Goal: Task Accomplishment & Management: Use online tool/utility

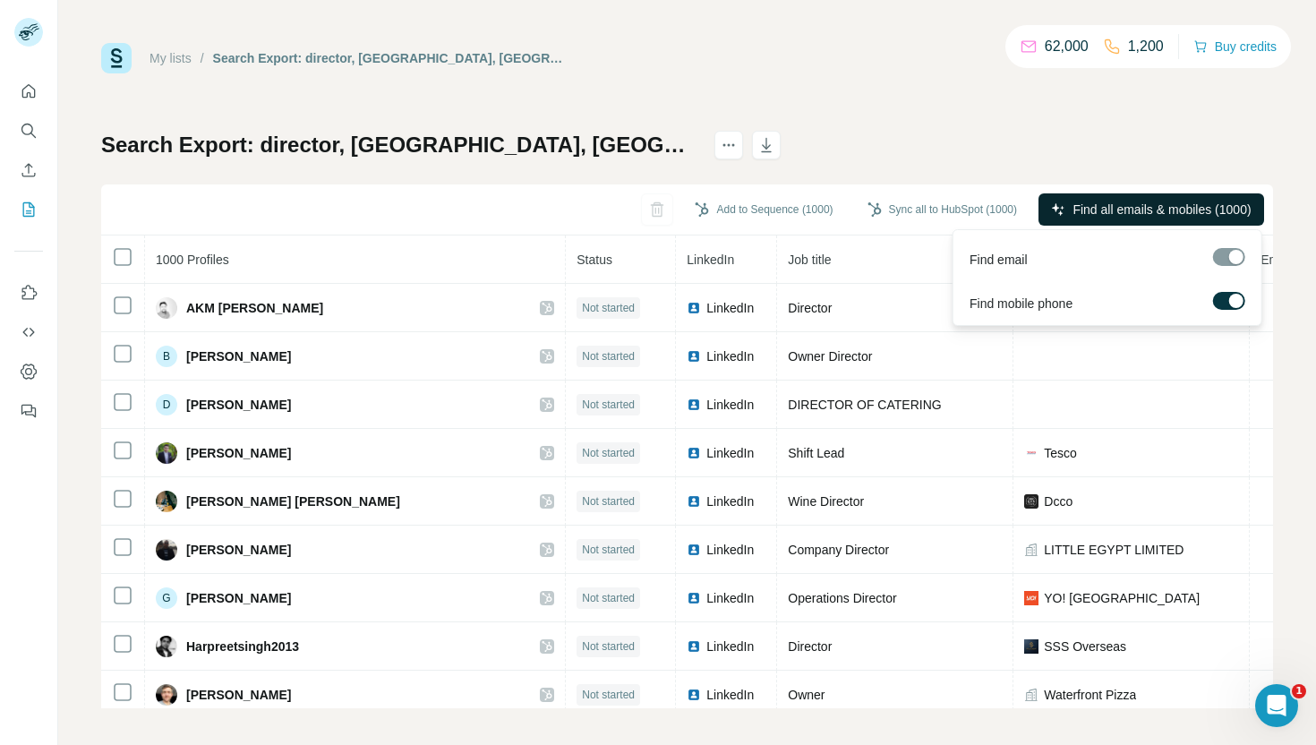
click at [1087, 205] on span "Find all emails & mobiles (1000)" at bounding box center [1161, 209] width 178 height 18
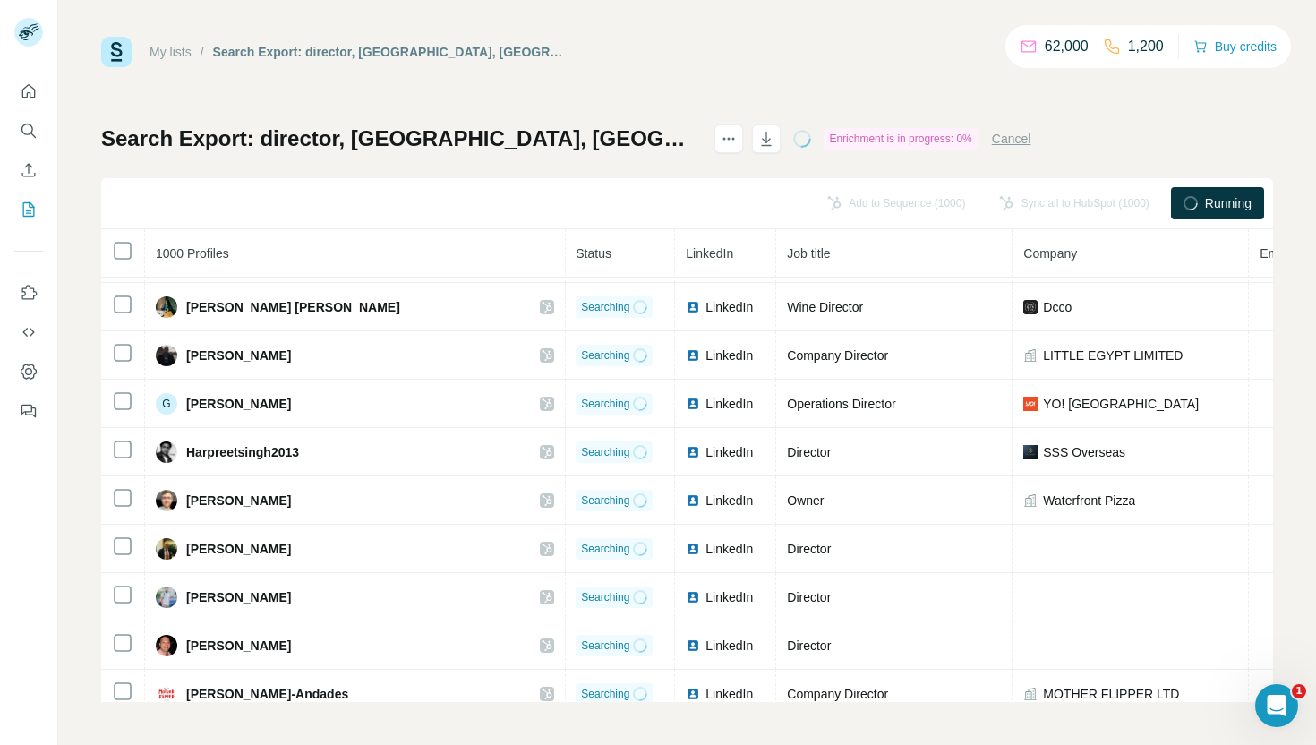
scroll to position [0, 1]
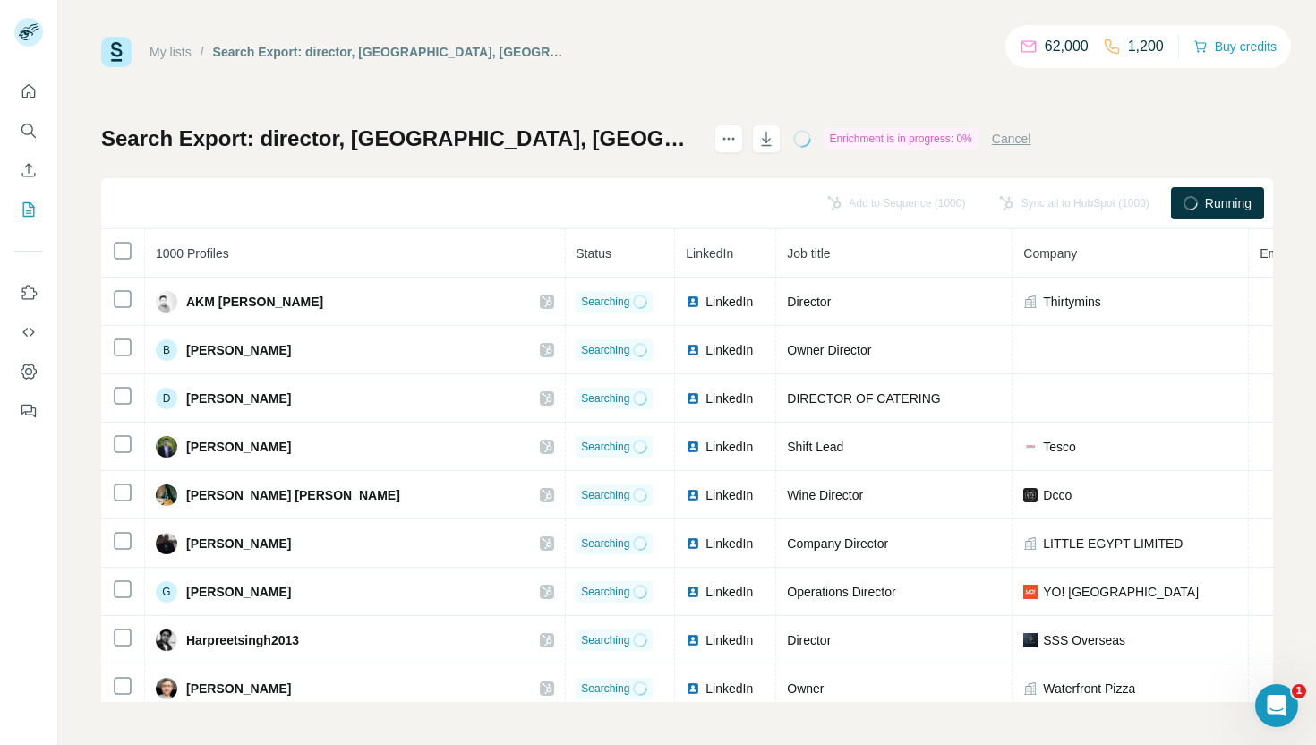
click at [1031, 136] on button "Cancel" at bounding box center [1011, 139] width 39 height 18
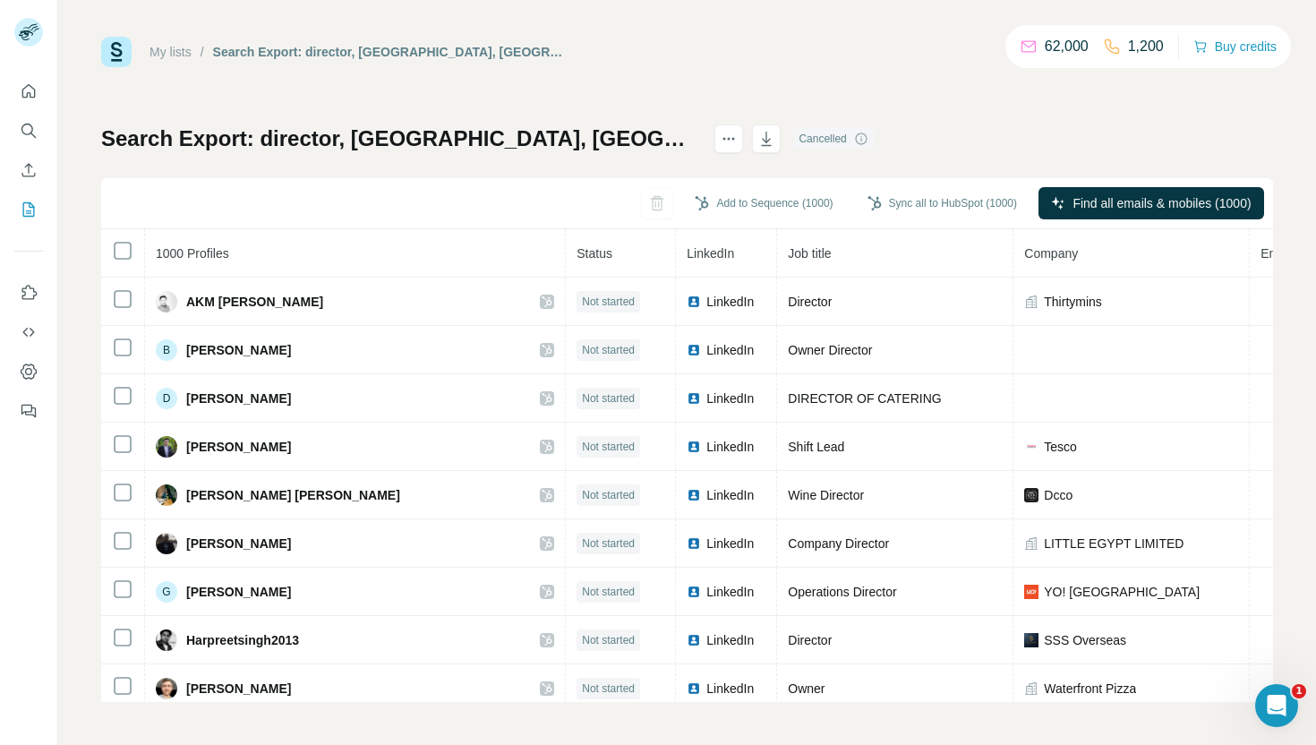
scroll to position [0, 0]
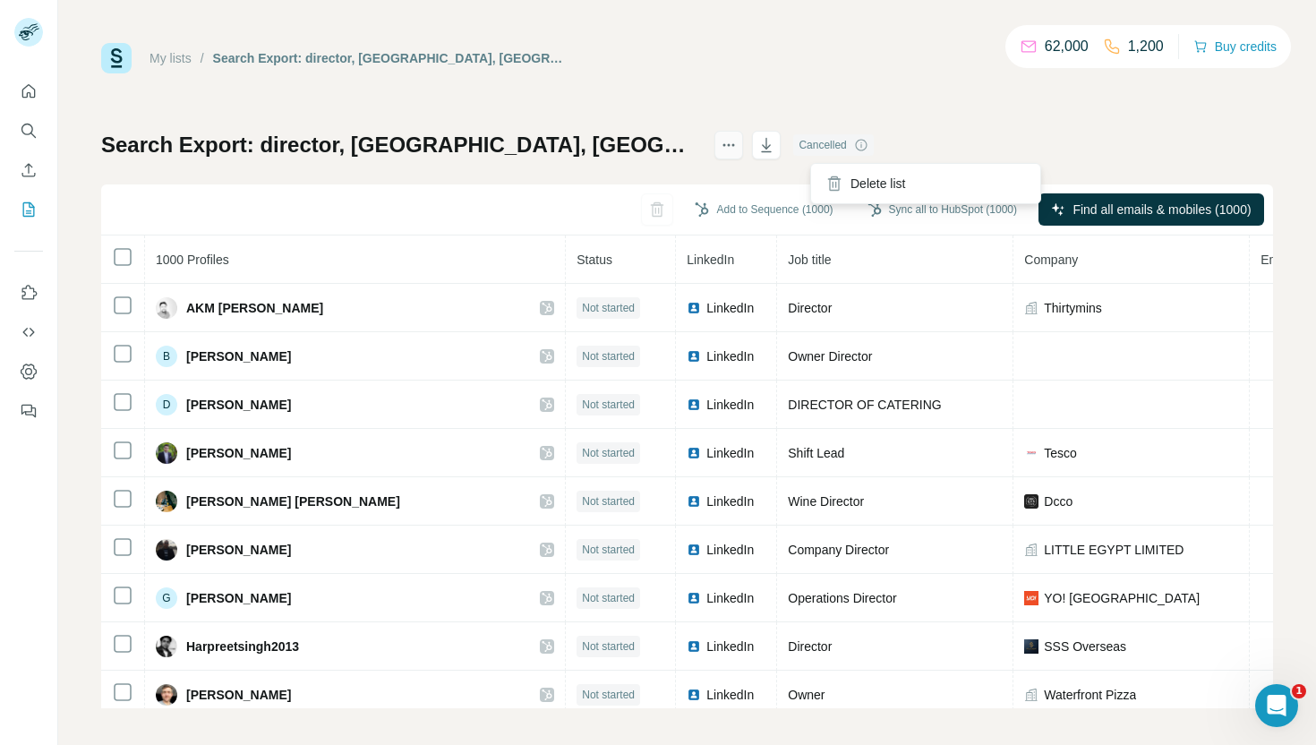
click at [738, 153] on icon "actions" at bounding box center [729, 145] width 18 height 18
click at [571, 183] on div "Search Export: director, [GEOGRAPHIC_DATA], [GEOGRAPHIC_DATA], Restaurants - [D…" at bounding box center [687, 419] width 1172 height 577
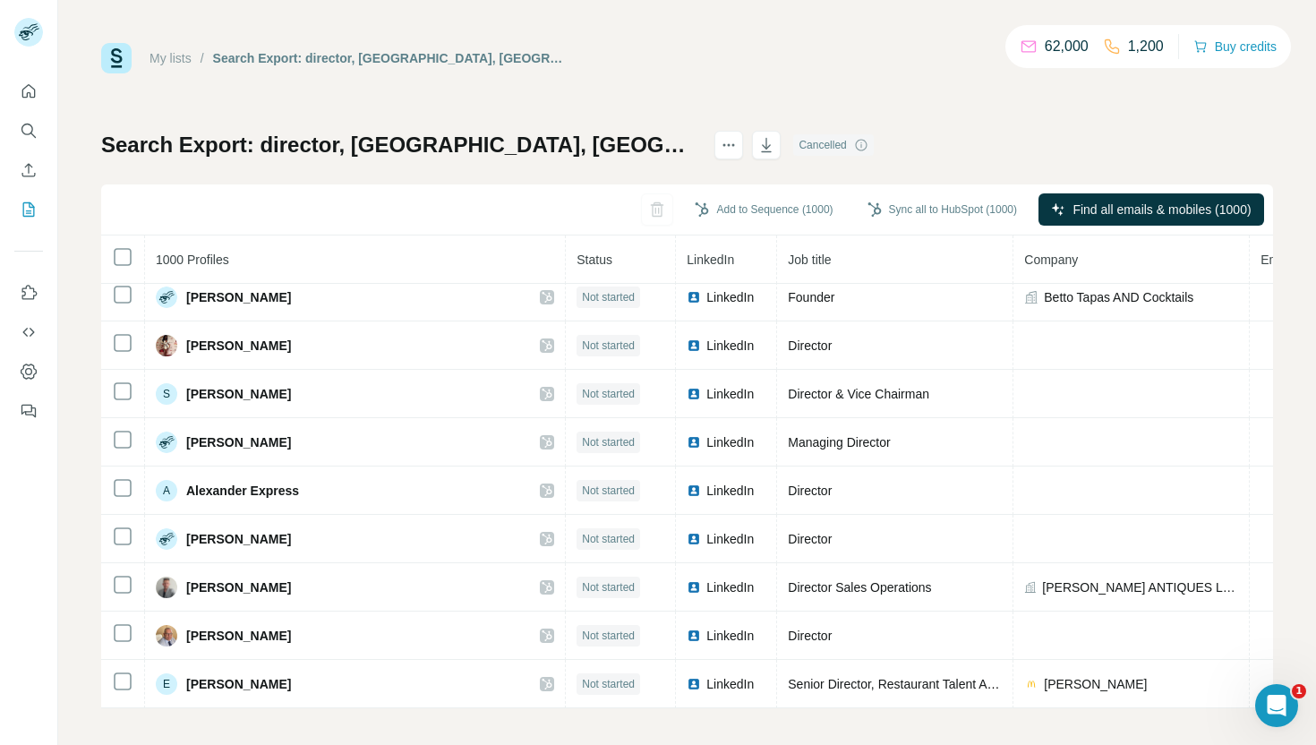
scroll to position [6, 0]
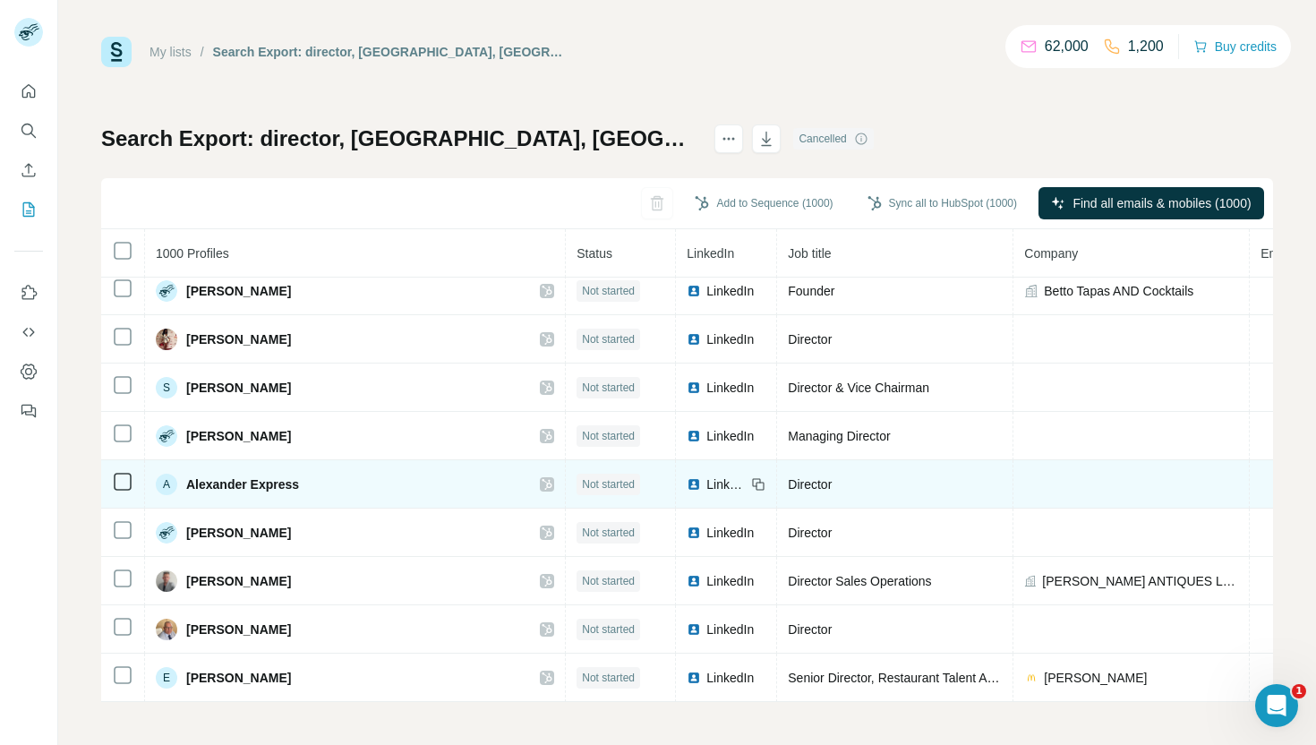
click at [706, 479] on span "LinkedIn" at bounding box center [725, 484] width 39 height 18
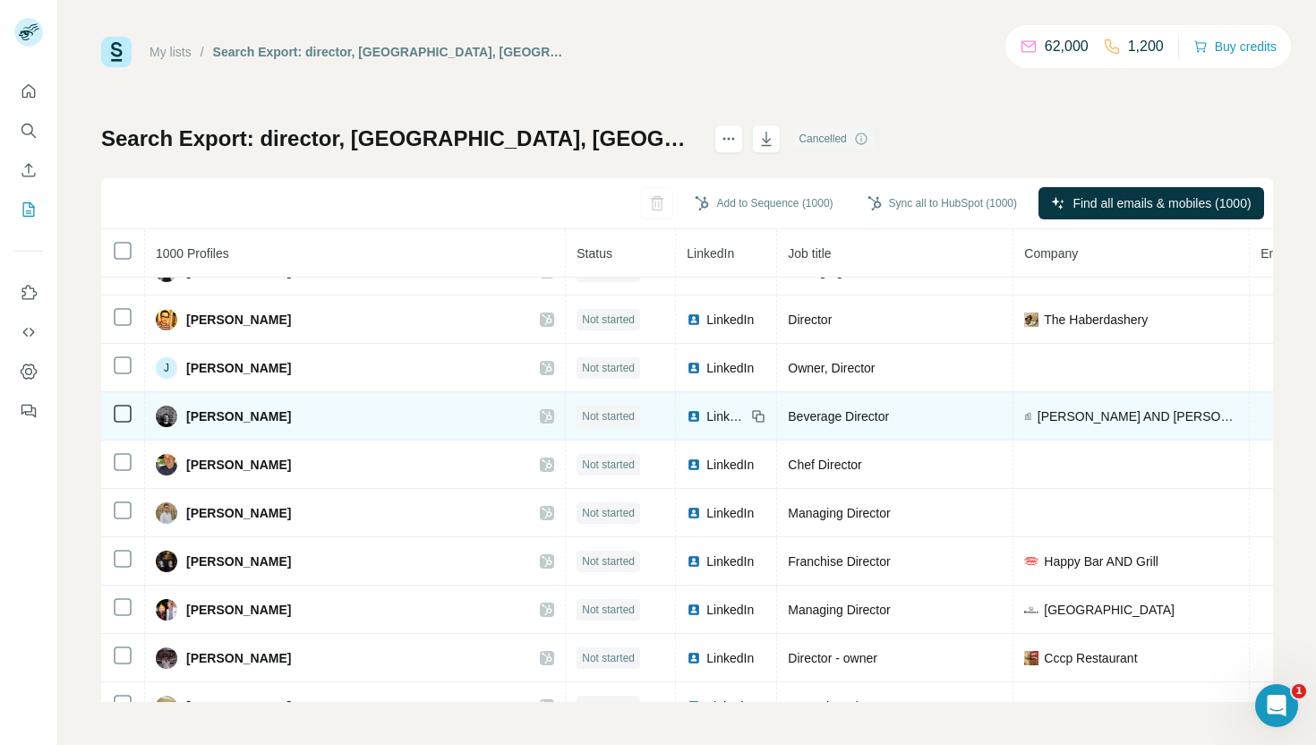
scroll to position [16156, 0]
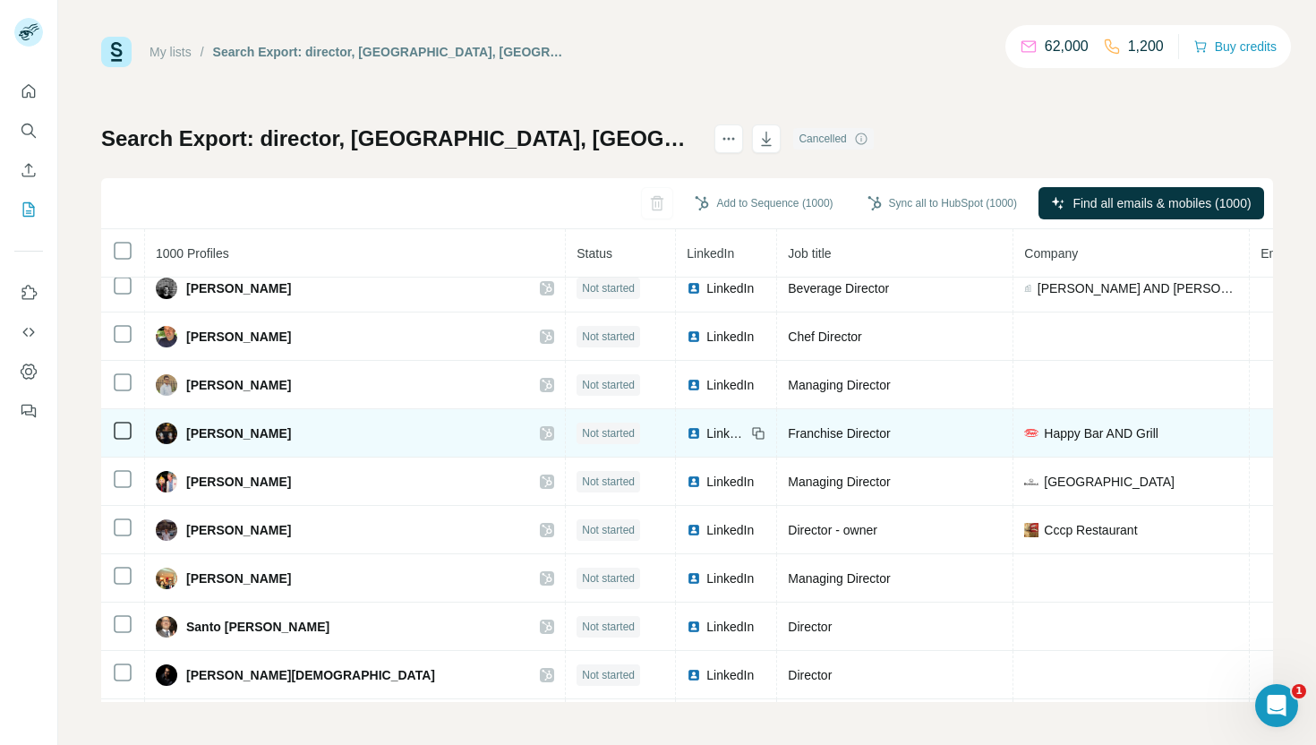
click at [676, 455] on td "LinkedIn" at bounding box center [726, 433] width 101 height 48
click at [676, 421] on td "LinkedIn" at bounding box center [726, 433] width 101 height 48
click at [686, 435] on img at bounding box center [693, 433] width 14 height 14
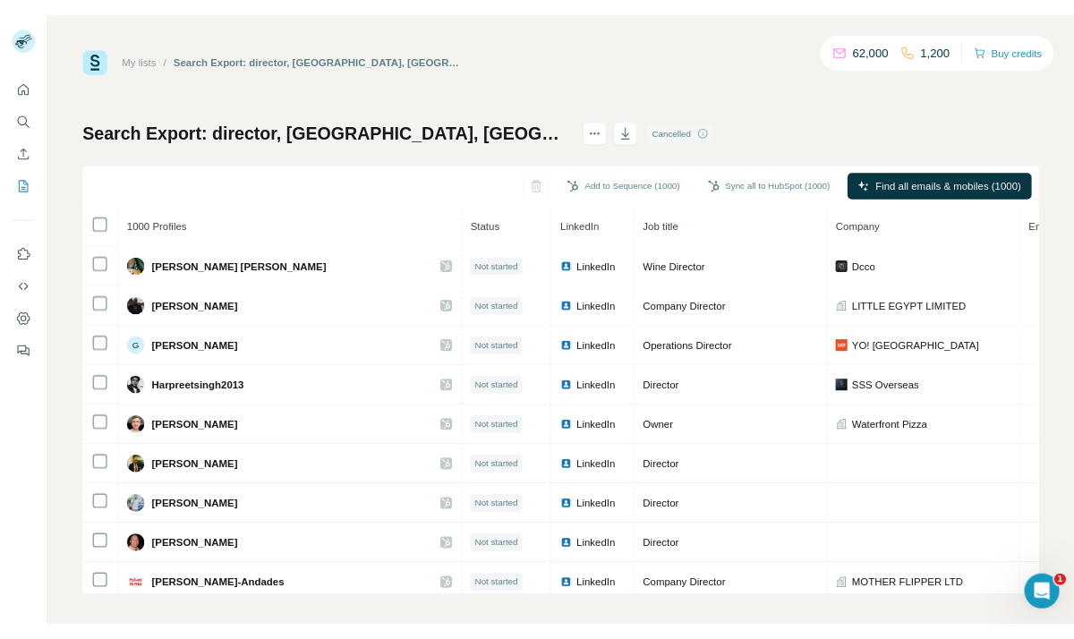
scroll to position [0, 0]
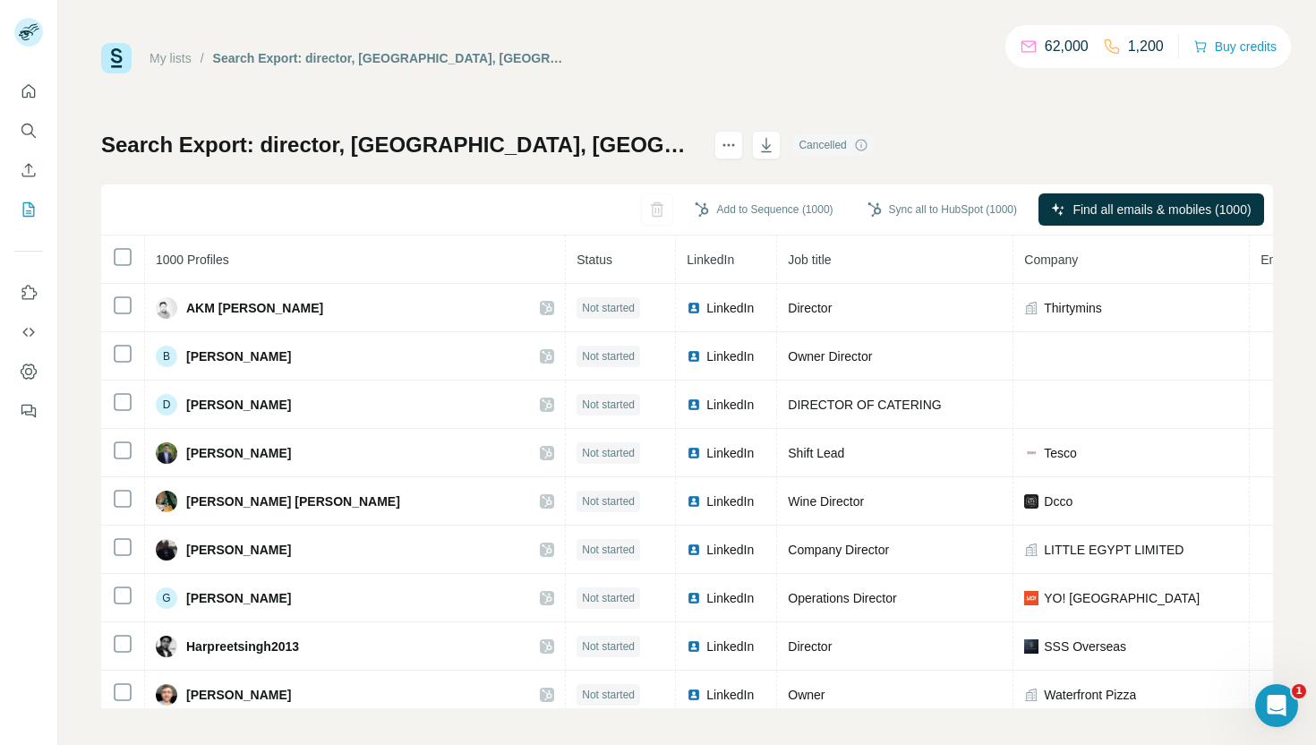
click at [738, 36] on div "My lists / Search Export: director, [GEOGRAPHIC_DATA], [GEOGRAPHIC_DATA], Resta…" at bounding box center [687, 372] width 1258 height 745
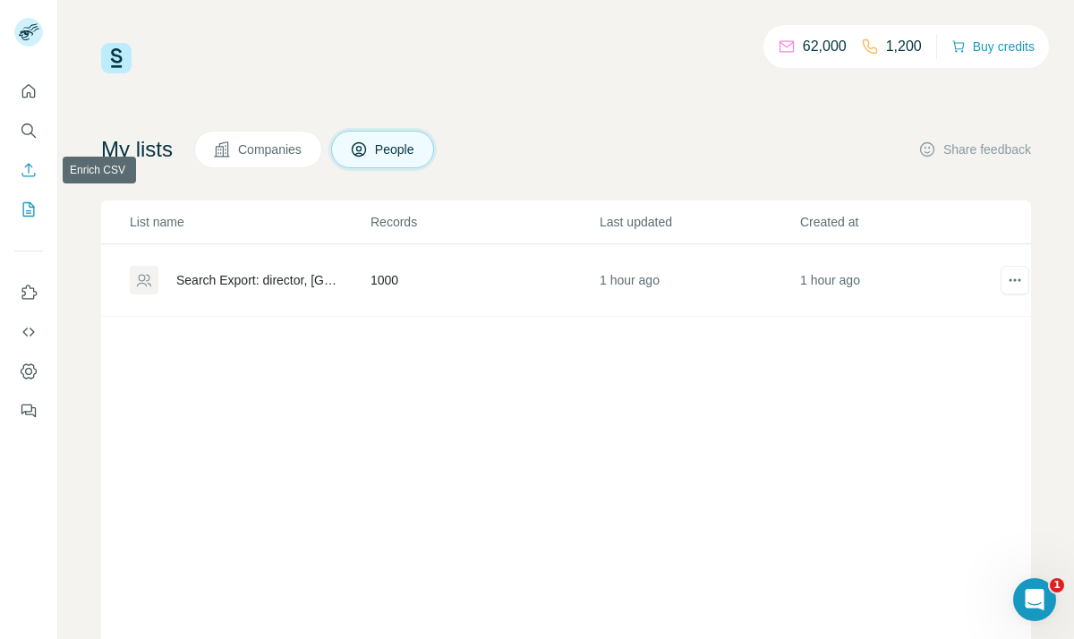
click at [30, 173] on icon "Enrich CSV" at bounding box center [29, 170] width 18 height 18
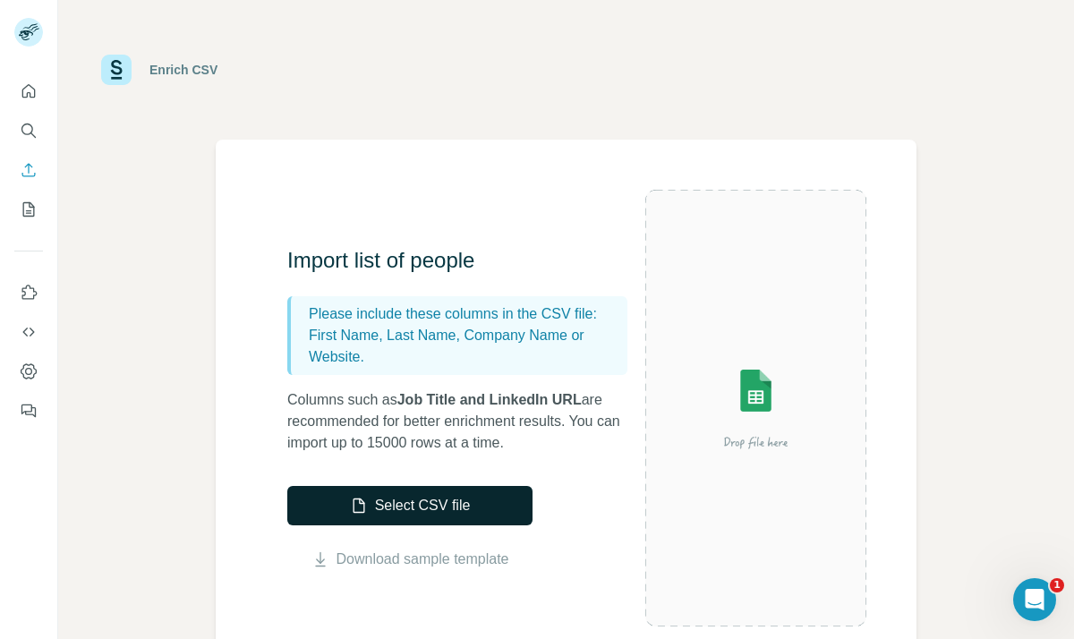
click at [433, 511] on button "Select CSV file" at bounding box center [409, 505] width 245 height 39
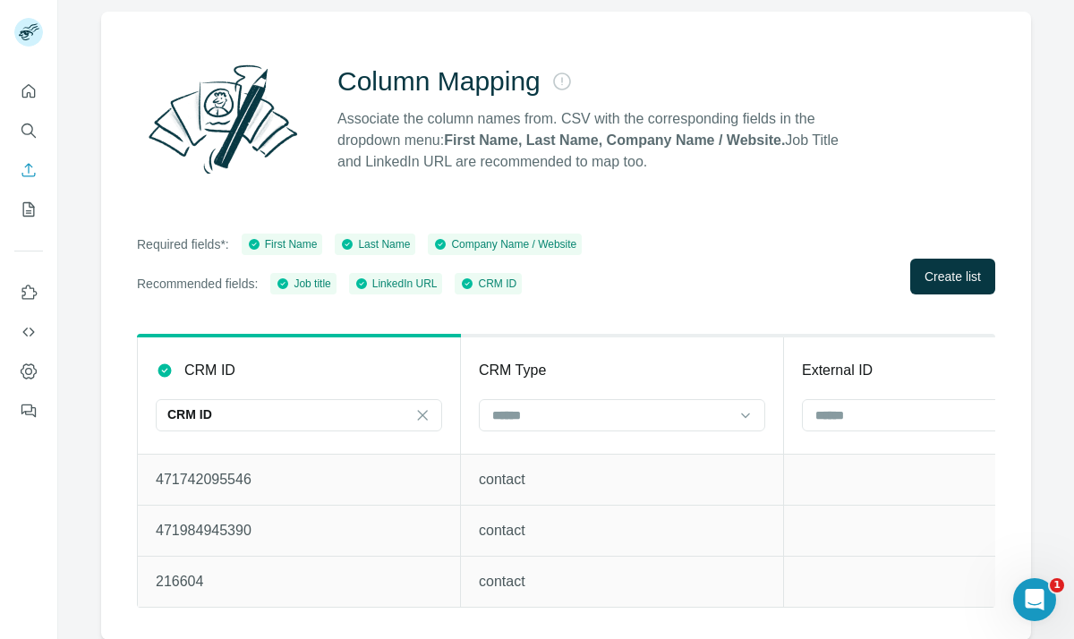
scroll to position [127, 0]
click at [910, 286] on button "Create list" at bounding box center [952, 278] width 85 height 36
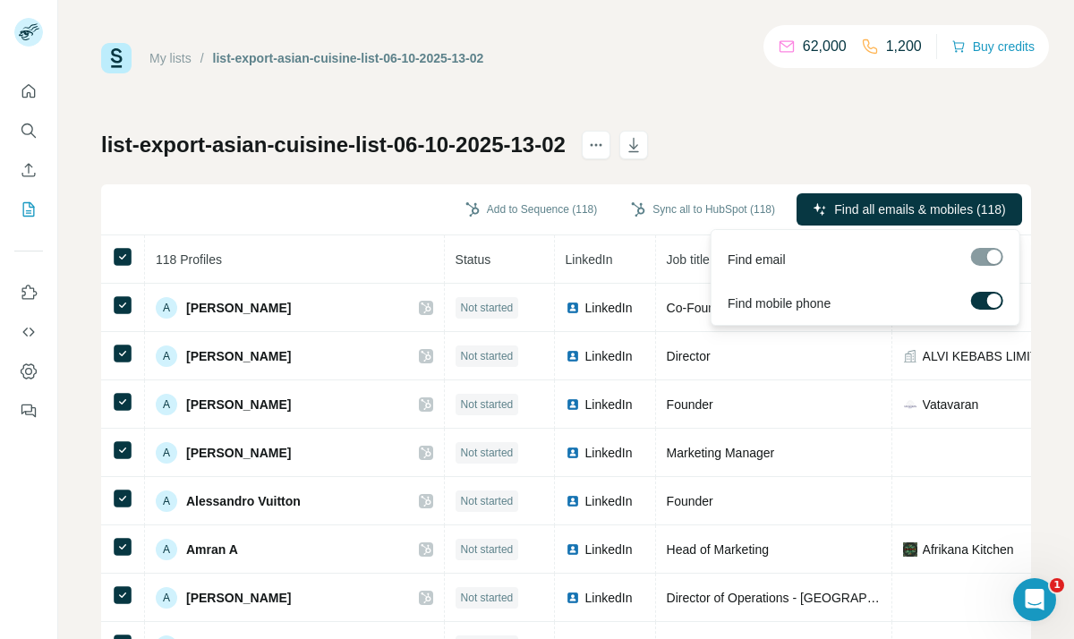
click at [981, 299] on label at bounding box center [987, 301] width 32 height 18
click at [927, 213] on span "Find all emails (118)" at bounding box center [950, 209] width 113 height 18
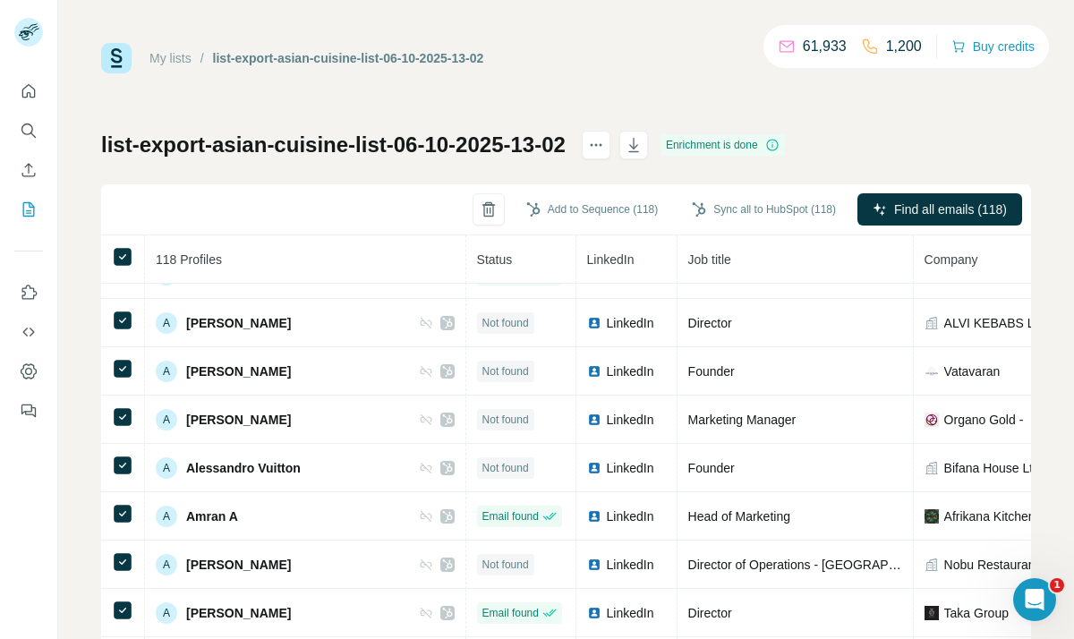
scroll to position [47, 0]
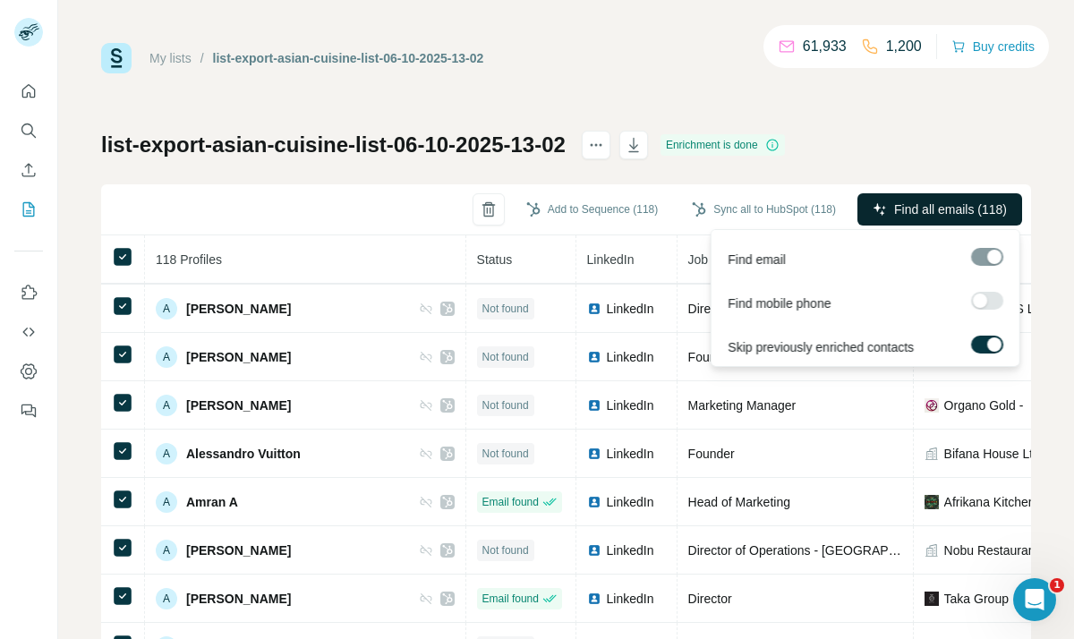
drag, startPoint x: 901, startPoint y: 211, endPoint x: 865, endPoint y: 211, distance: 35.8
click at [870, 211] on button "Find all emails (118)" at bounding box center [939, 209] width 165 height 32
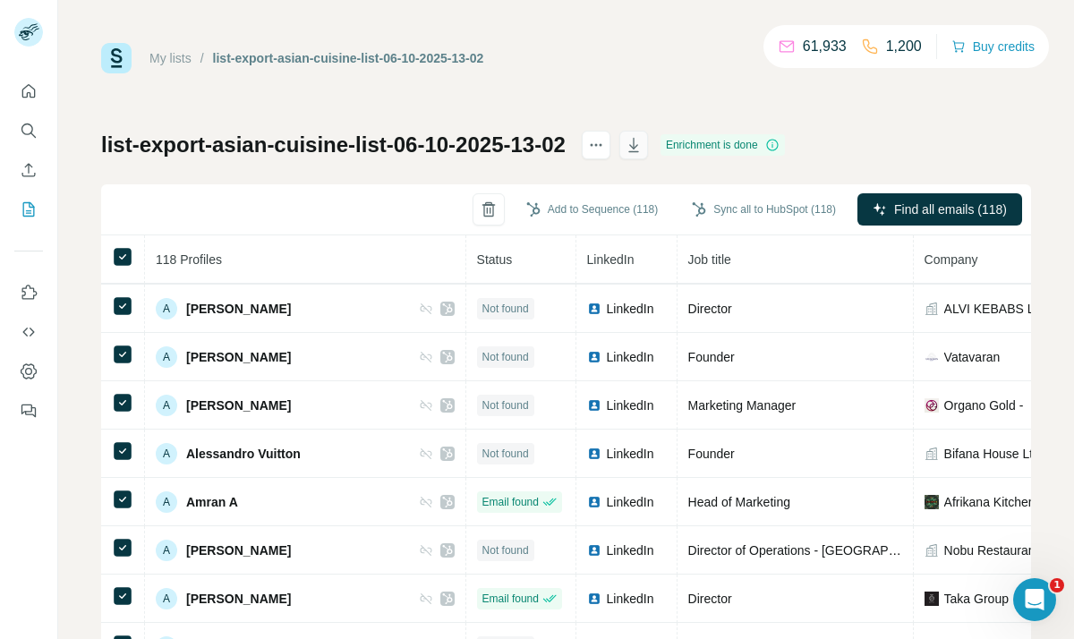
click at [648, 144] on button "button" at bounding box center [633, 145] width 29 height 29
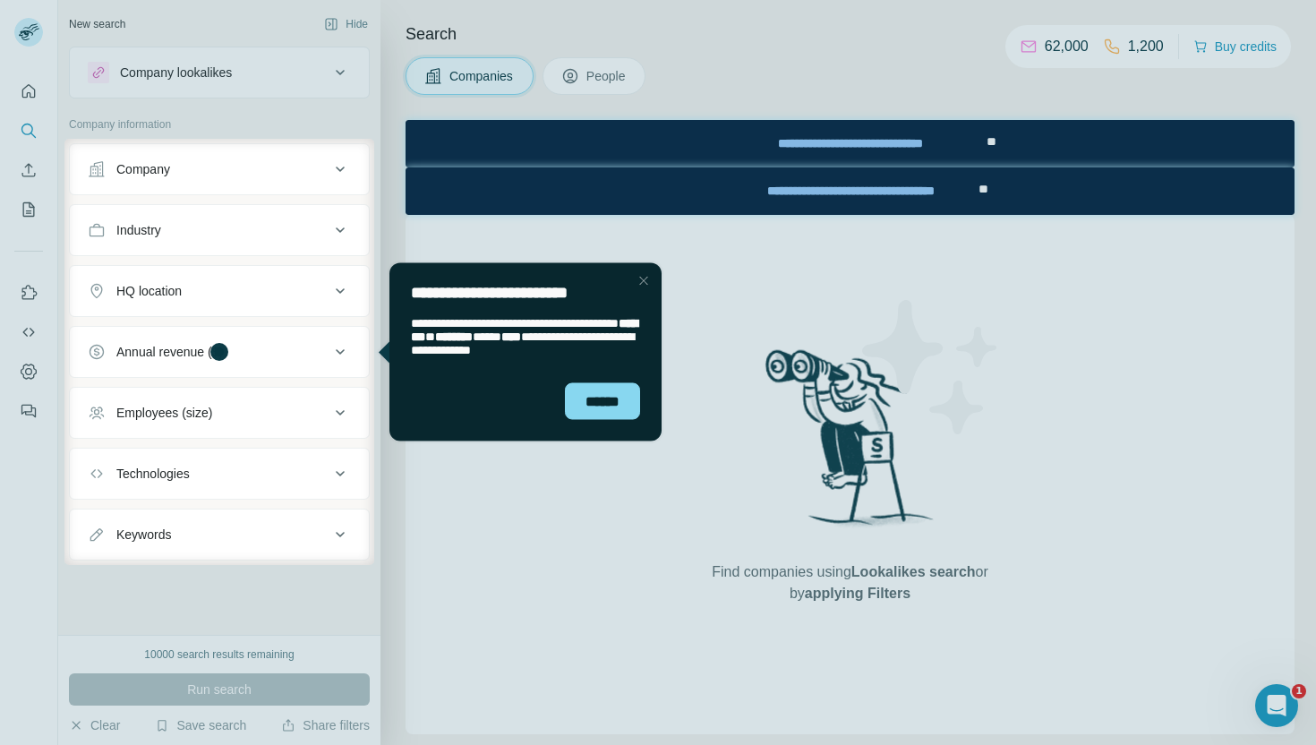
click at [647, 278] on div "Close Step" at bounding box center [643, 279] width 21 height 21
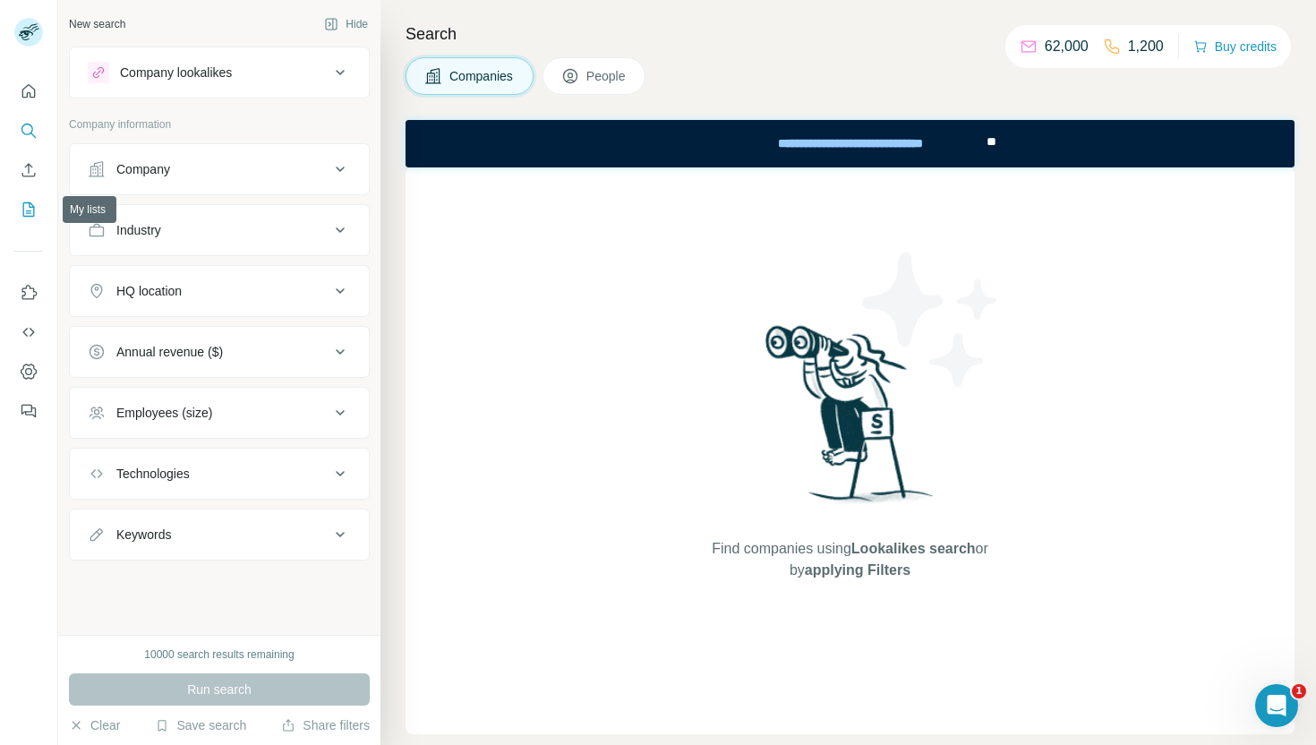
click at [25, 219] on button "My lists" at bounding box center [28, 209] width 29 height 32
